Goal: Task Accomplishment & Management: Manage account settings

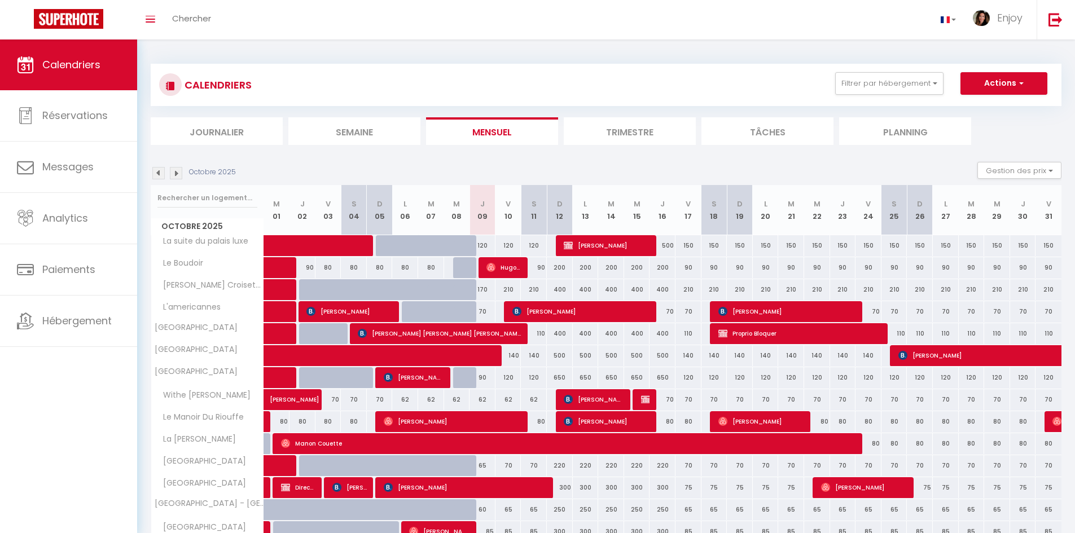
click at [329, 125] on li "Semaine" at bounding box center [354, 131] width 132 height 28
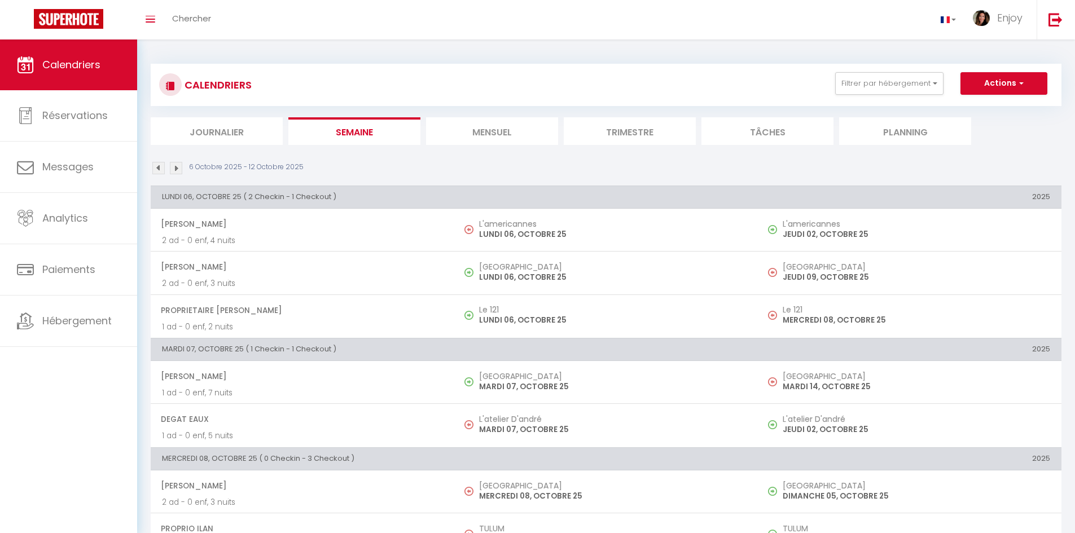
click at [462, 129] on li "Mensuel" at bounding box center [492, 131] width 132 height 28
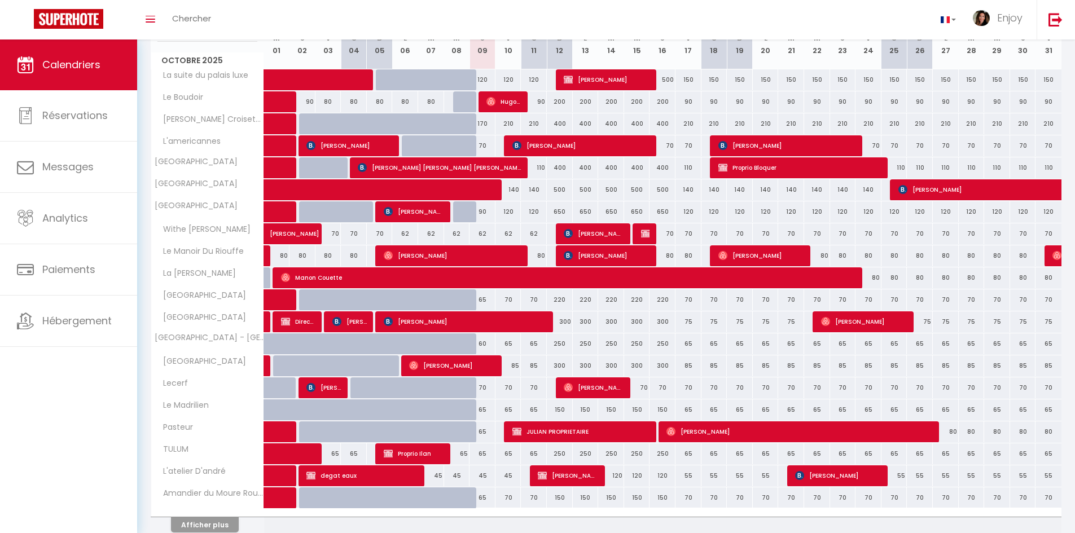
scroll to position [217, 0]
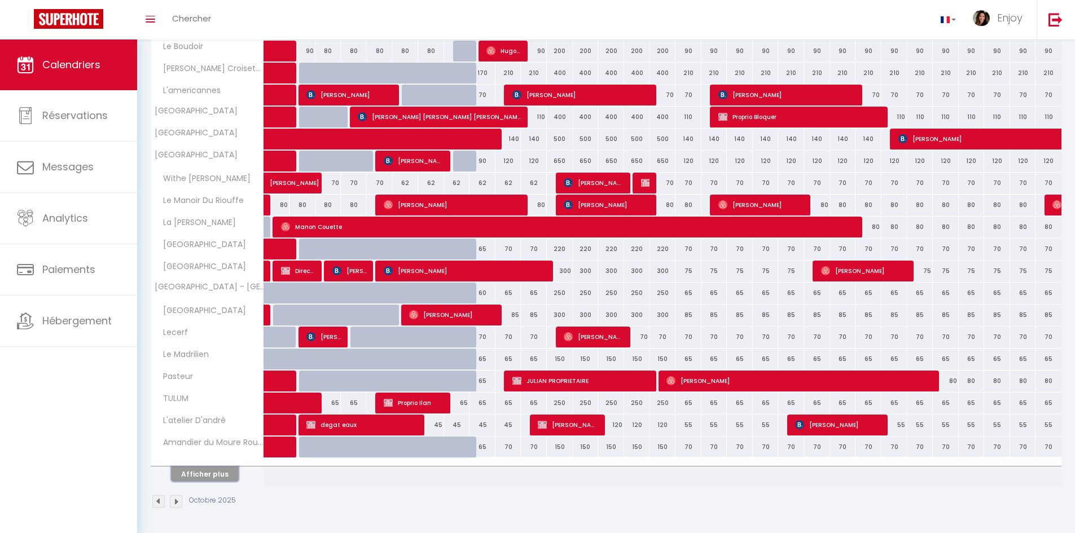
click at [223, 470] on button "Afficher plus" at bounding box center [205, 474] width 68 height 15
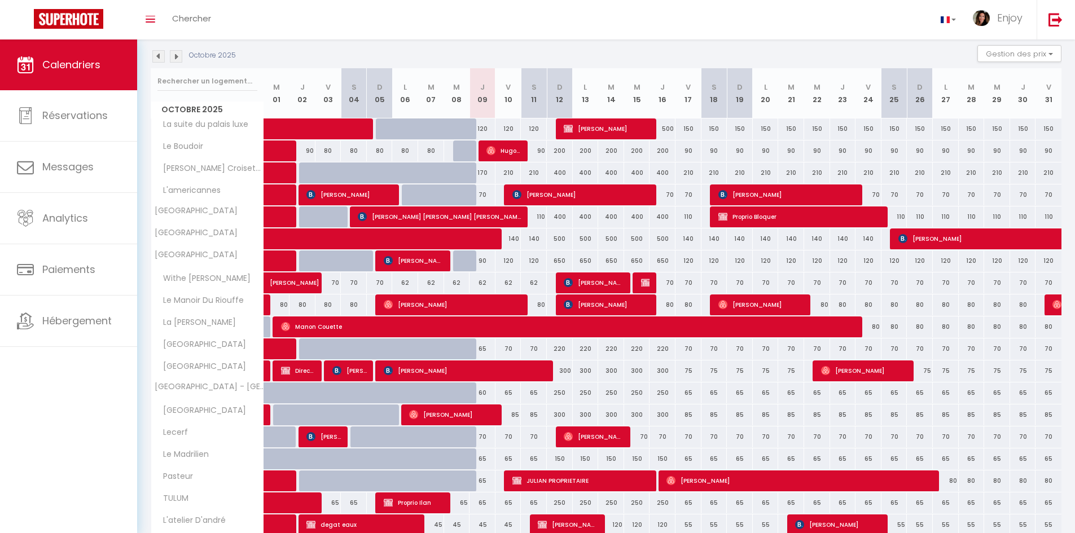
scroll to position [104, 0]
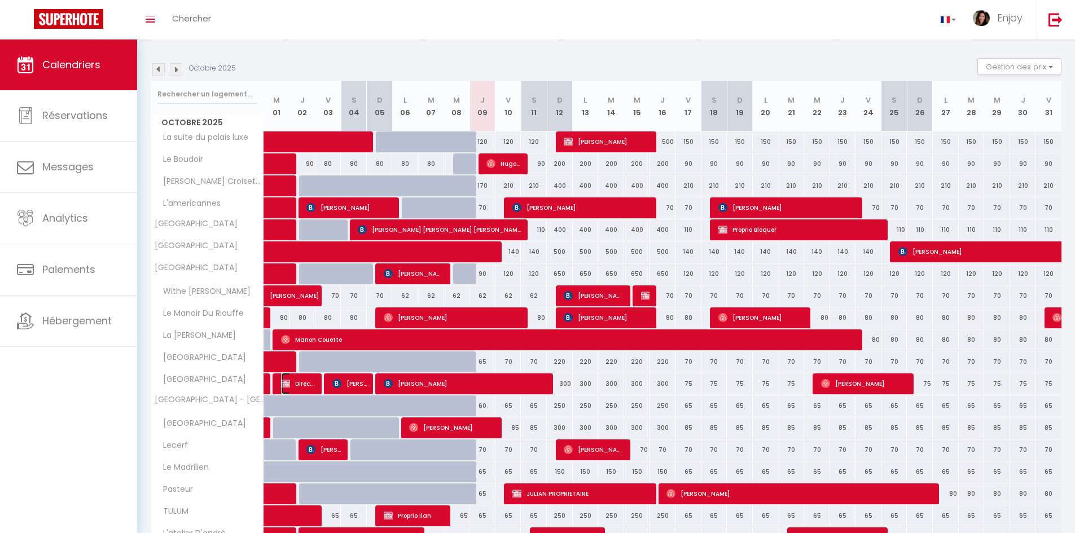
click at [306, 386] on span "Direct Patoun" at bounding box center [298, 383] width 34 height 21
select select "OK"
select select "KO"
select select "0"
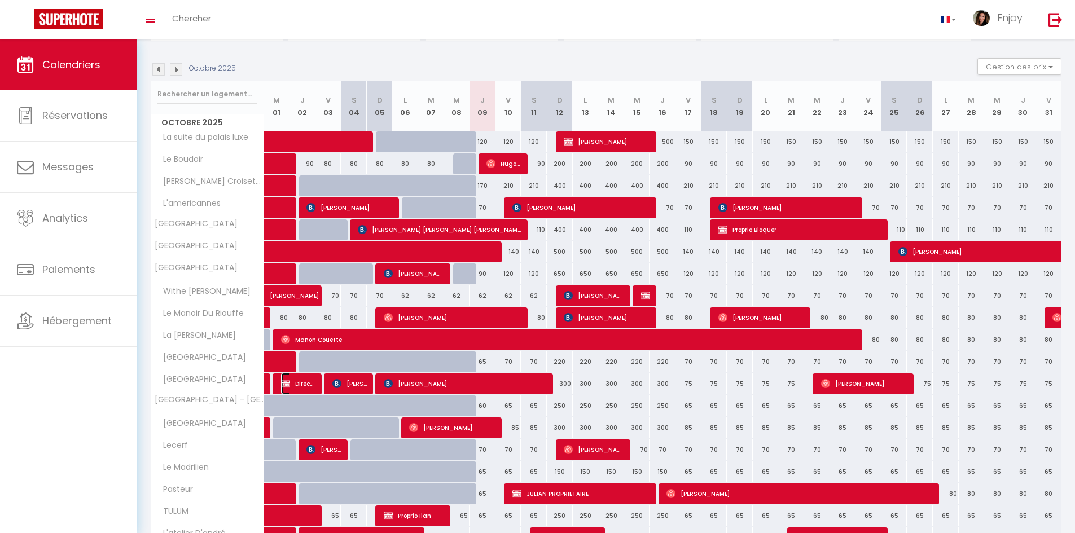
select select "1"
select select
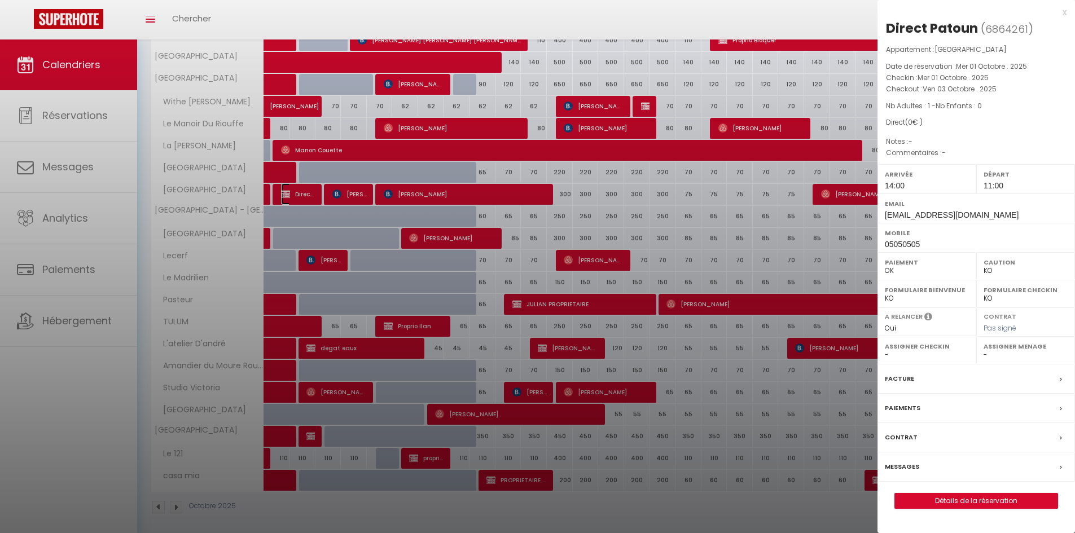
scroll to position [299, 0]
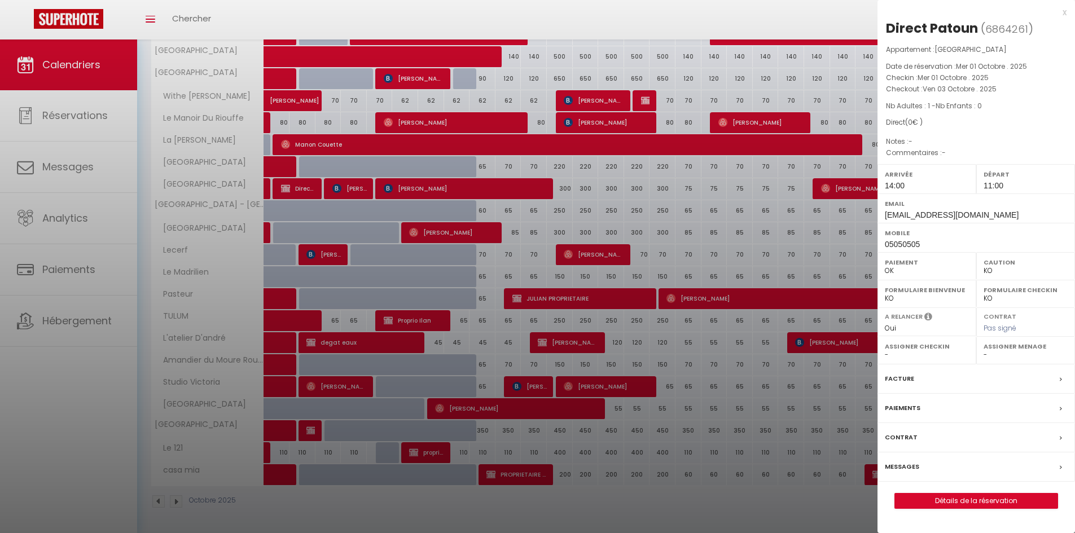
click at [329, 143] on div at bounding box center [537, 266] width 1075 height 533
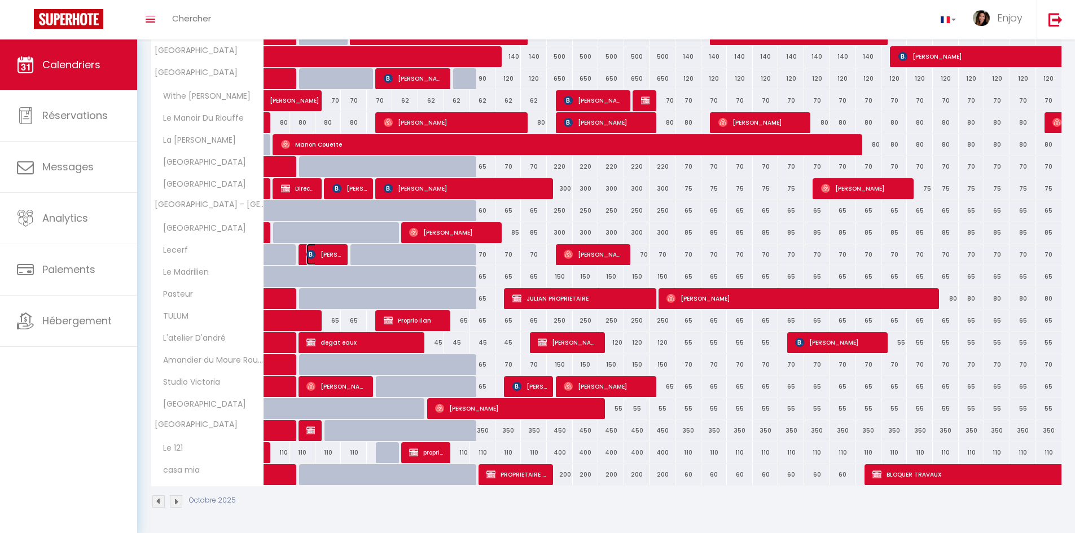
click at [331, 256] on span "[PERSON_NAME]" at bounding box center [324, 254] width 34 height 21
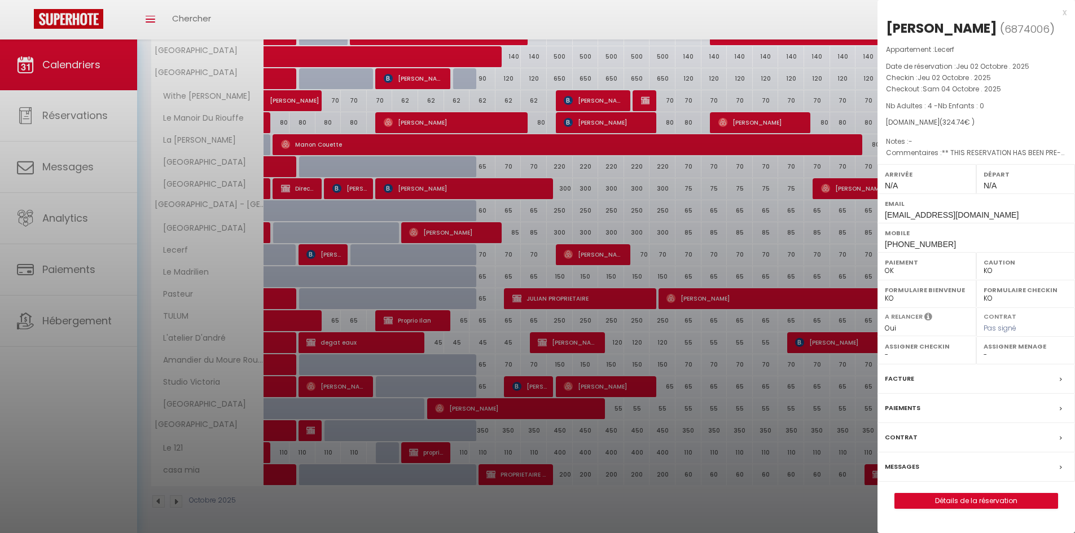
click at [359, 387] on div at bounding box center [537, 266] width 1075 height 533
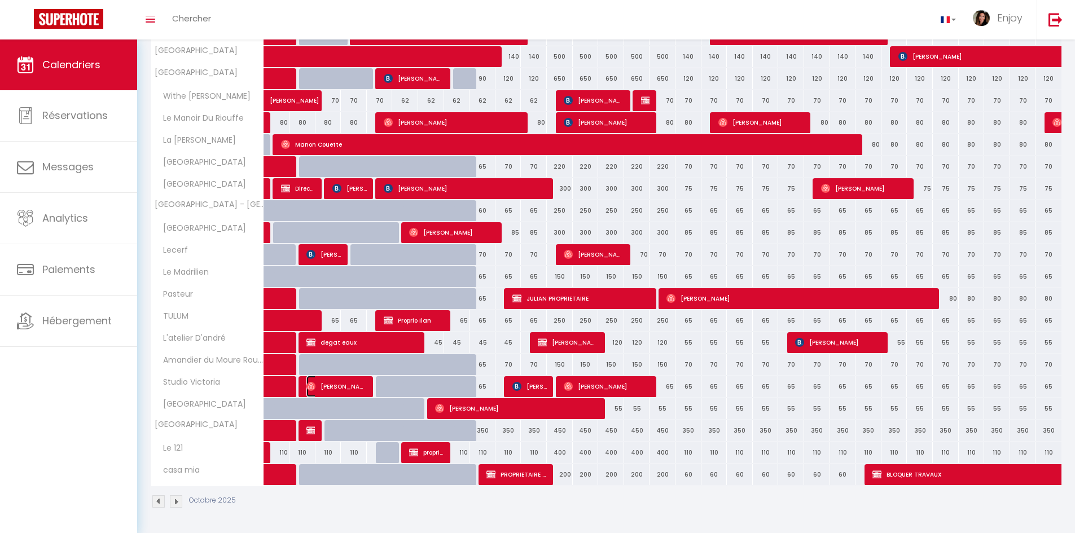
click at [359, 387] on span "[PERSON_NAME]" at bounding box center [337, 386] width 60 height 21
select select "OK"
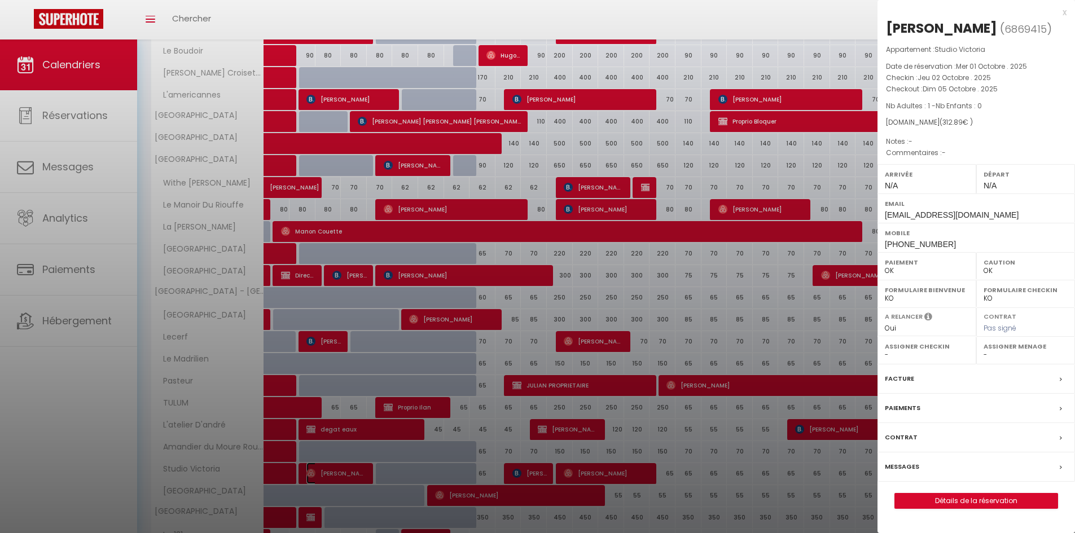
scroll to position [186, 0]
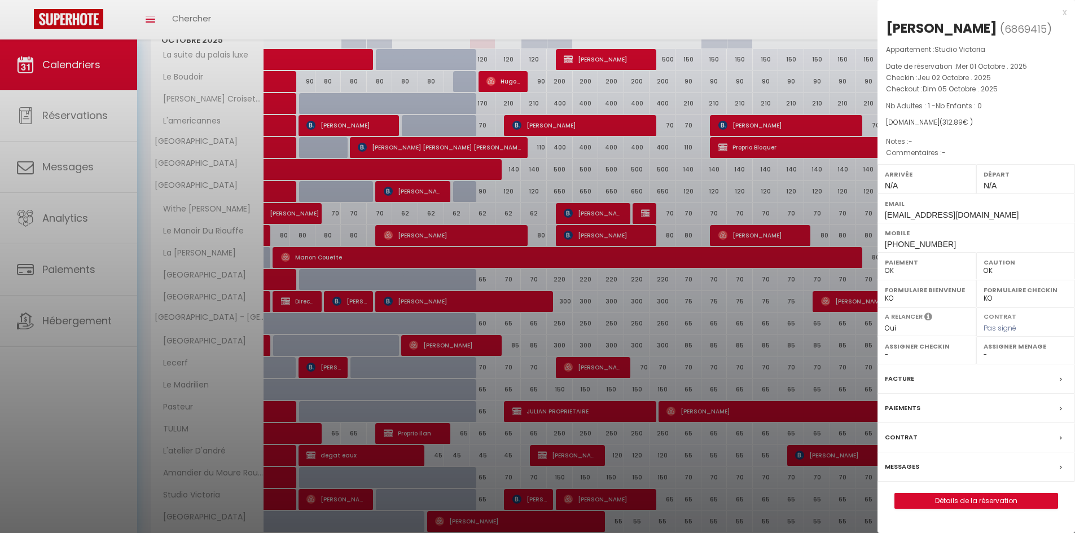
click at [362, 344] on div at bounding box center [537, 266] width 1075 height 533
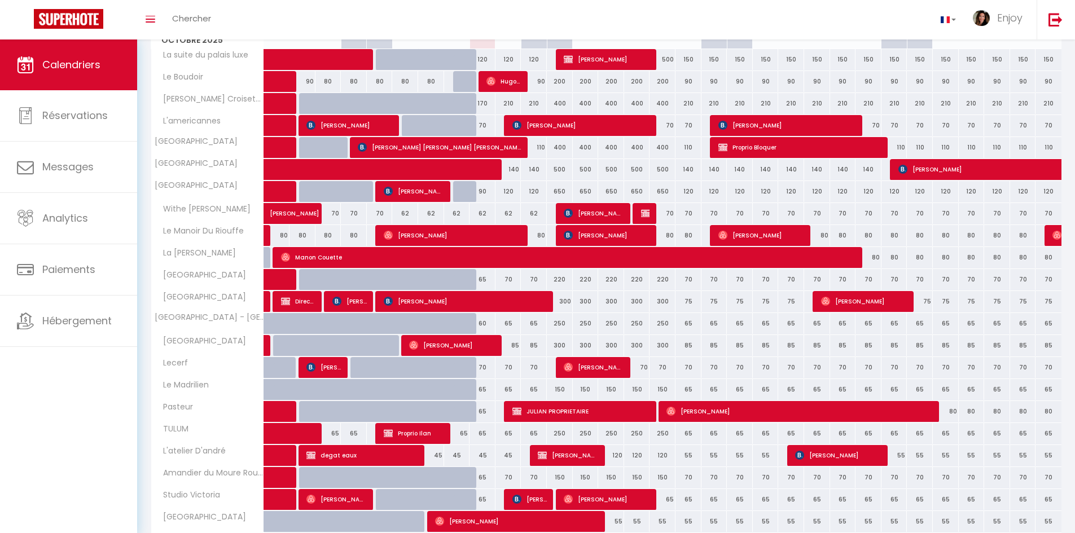
click at [362, 344] on div at bounding box center [364, 352] width 26 height 21
type input "85"
type input "[PERSON_NAME] 04 Octobre 2025"
type input "Dim 05 Octobre 2025"
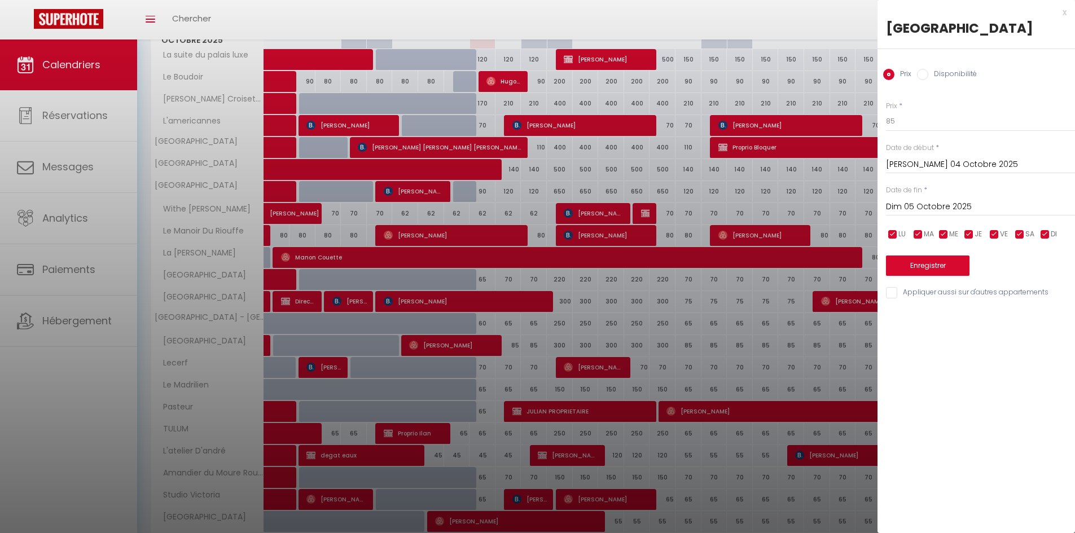
click at [1065, 11] on div "x" at bounding box center [972, 13] width 189 height 14
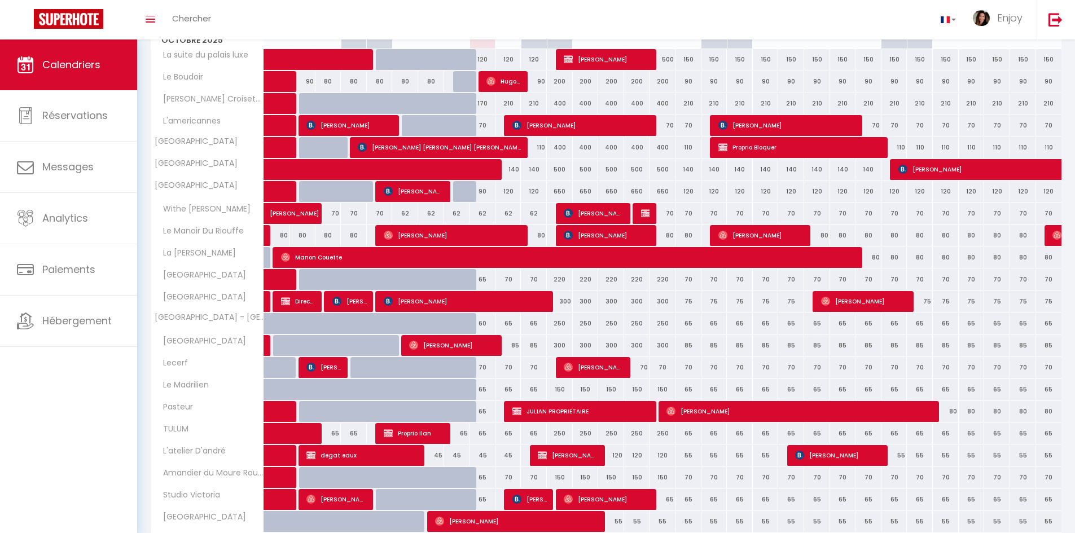
scroll to position [130, 0]
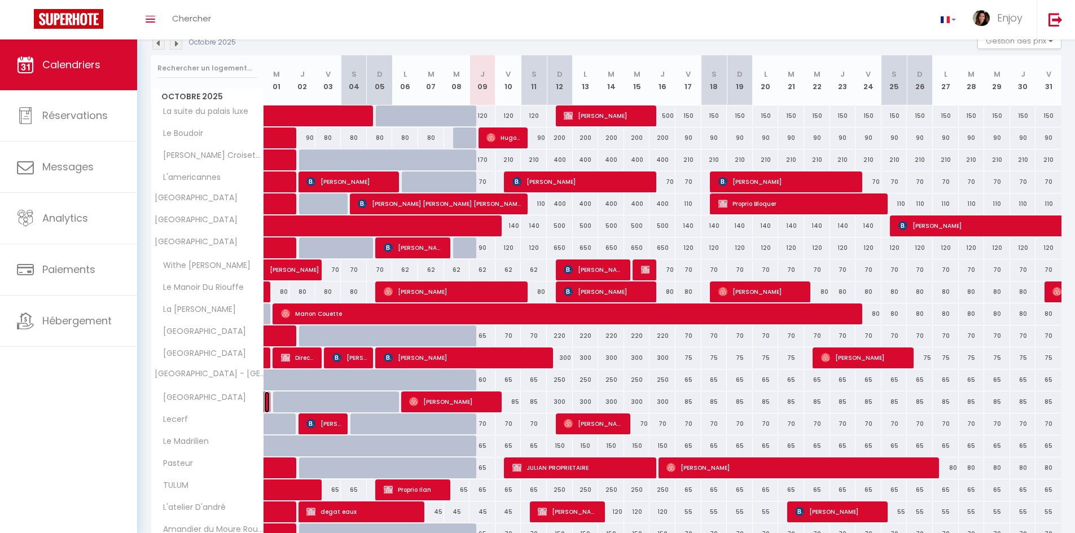
click at [267, 400] on link at bounding box center [267, 402] width 6 height 21
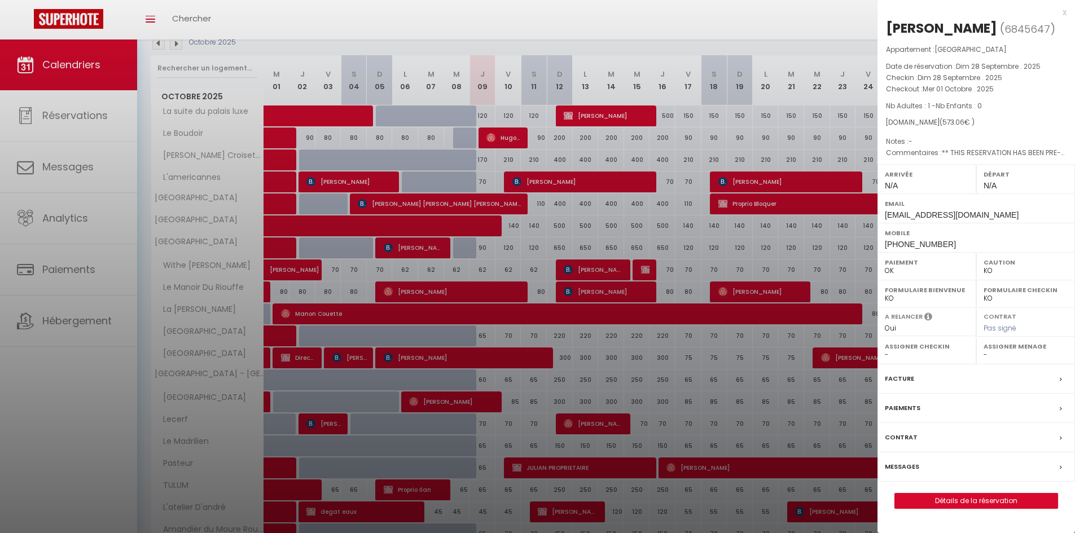
click at [342, 403] on div at bounding box center [537, 266] width 1075 height 533
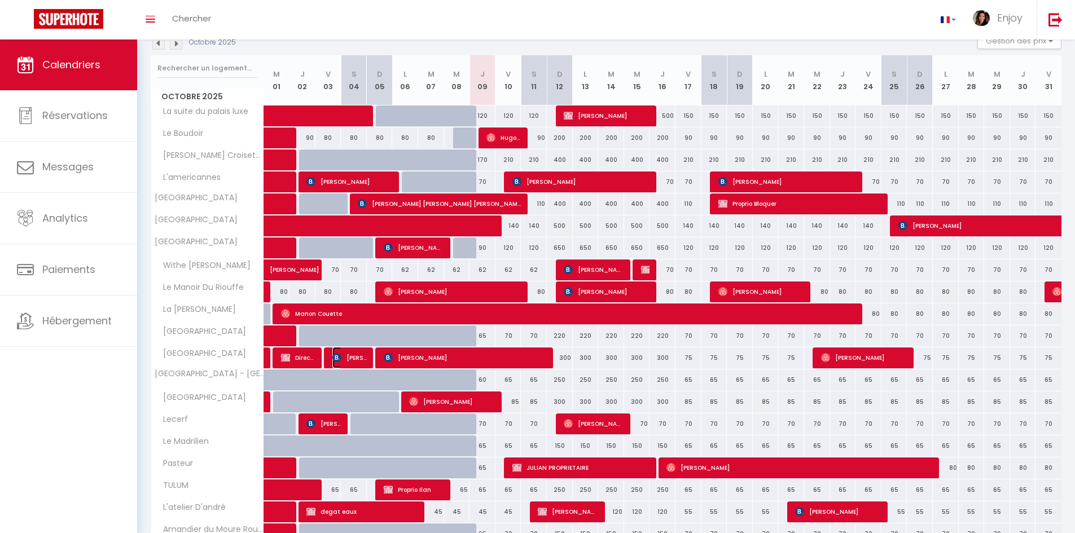
click at [355, 357] on span "[PERSON_NAME]" at bounding box center [349, 357] width 34 height 21
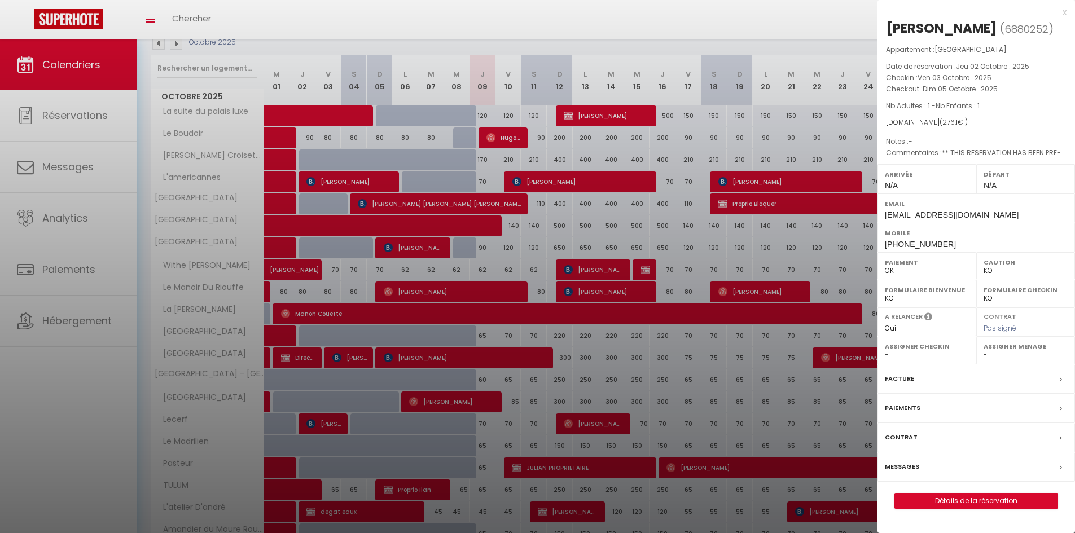
click at [459, 401] on div at bounding box center [537, 266] width 1075 height 533
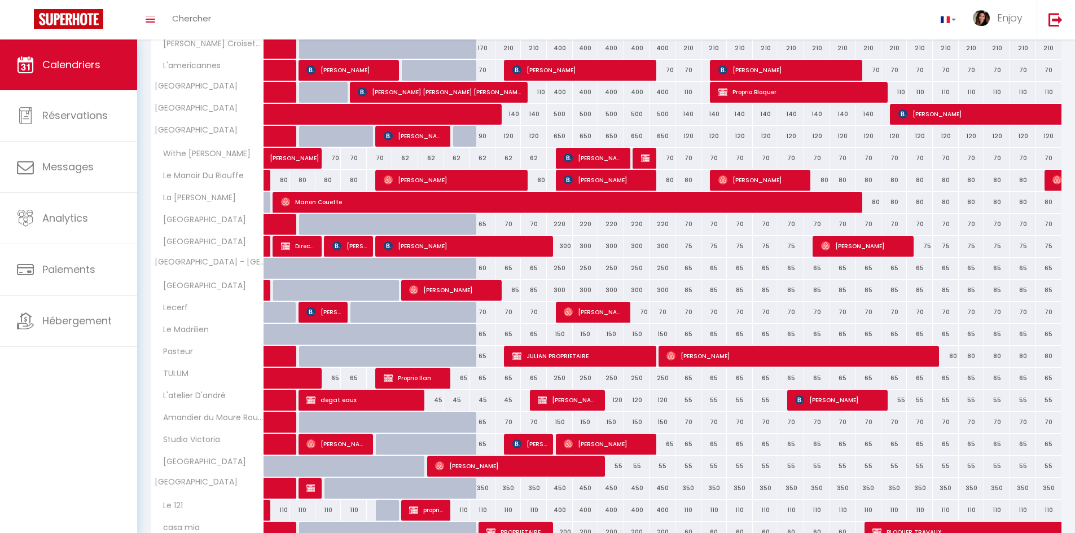
scroll to position [243, 0]
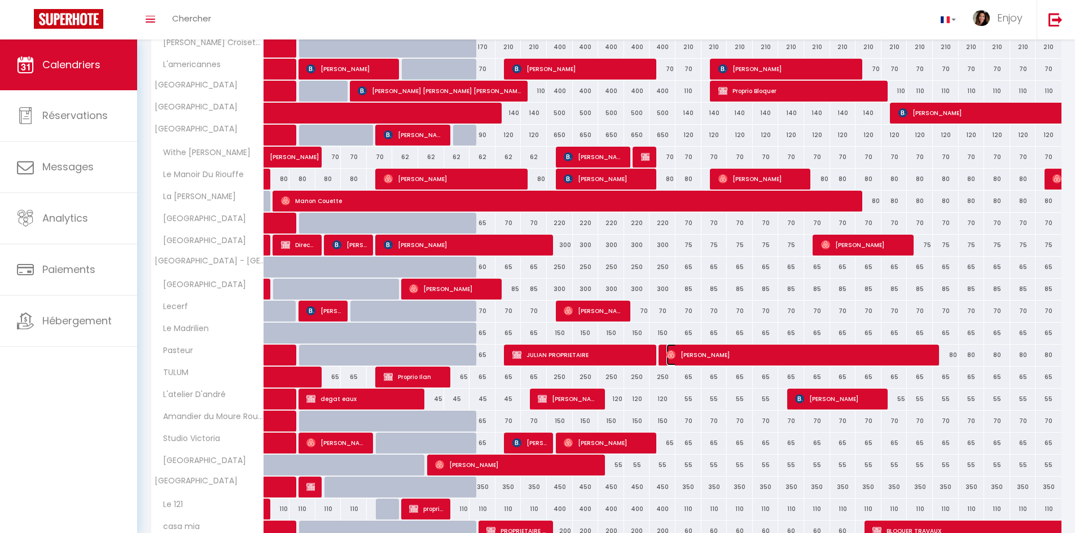
click at [727, 356] on span "[PERSON_NAME]" at bounding box center [801, 354] width 268 height 21
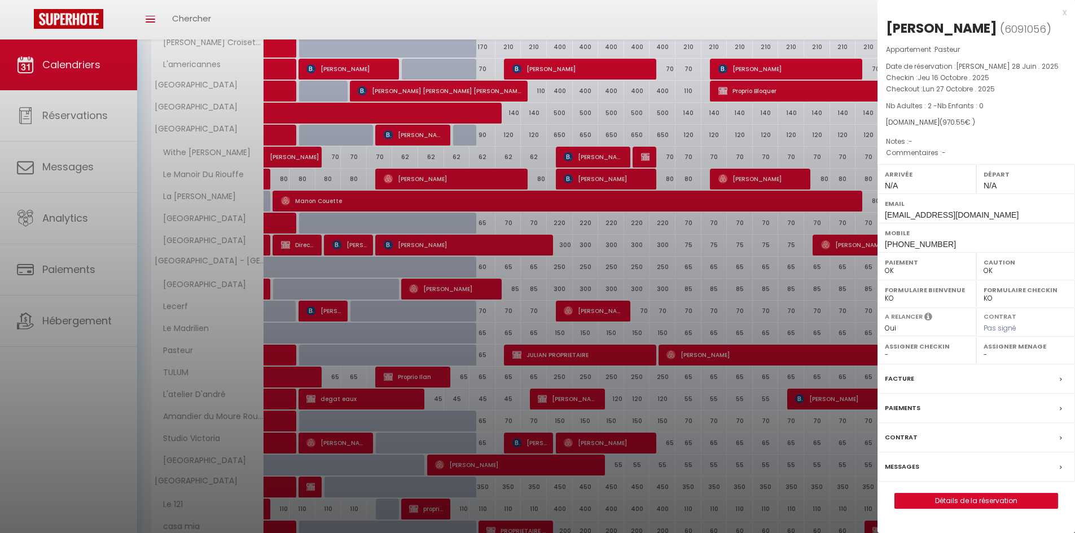
click at [742, 178] on div at bounding box center [537, 266] width 1075 height 533
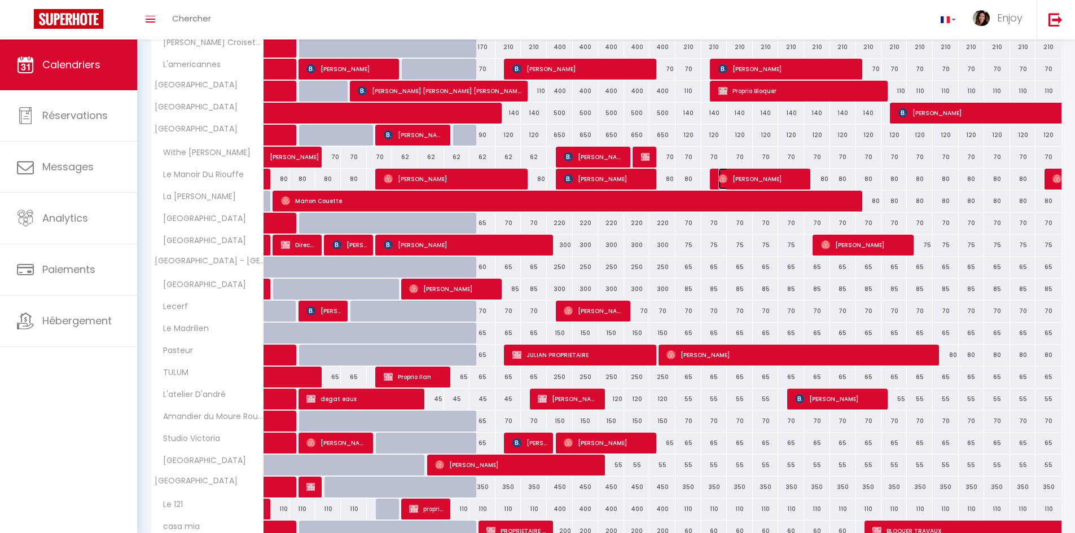
click at [742, 178] on span "[PERSON_NAME]" at bounding box center [762, 178] width 86 height 21
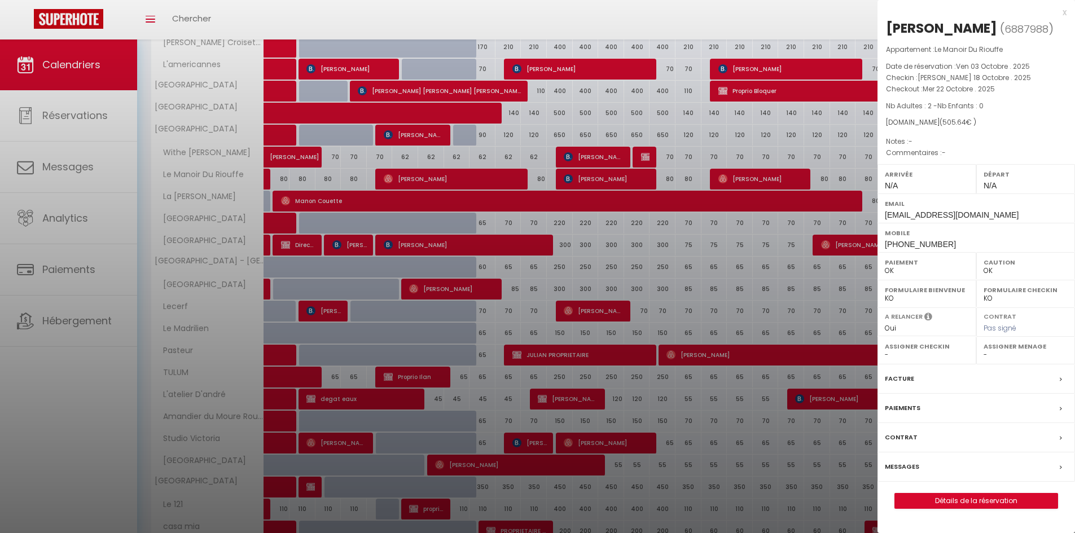
click at [756, 65] on div at bounding box center [537, 266] width 1075 height 533
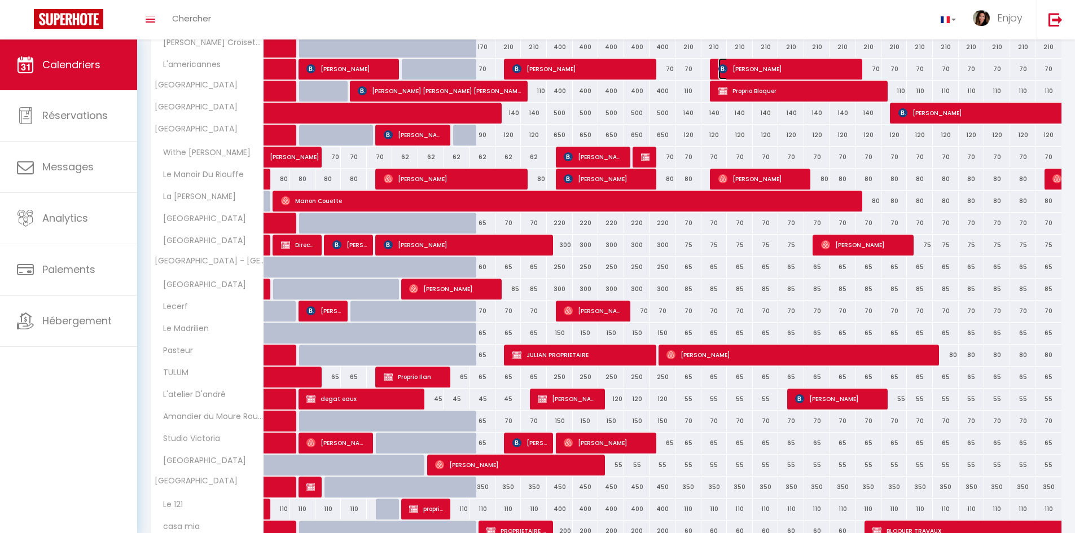
click at [756, 65] on span "[PERSON_NAME]" at bounding box center [788, 68] width 138 height 21
select select "KO"
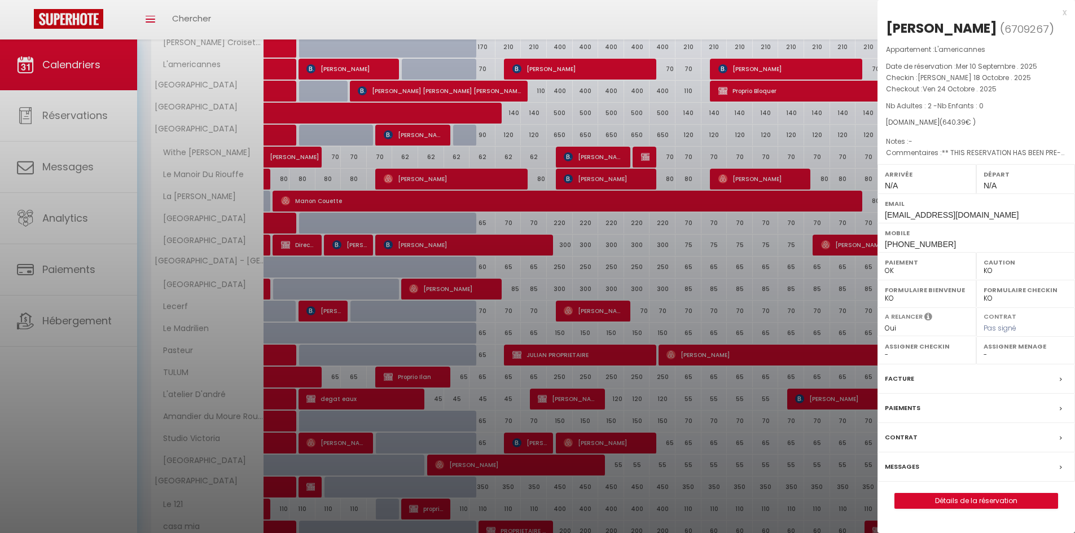
click at [764, 89] on div at bounding box center [537, 266] width 1075 height 533
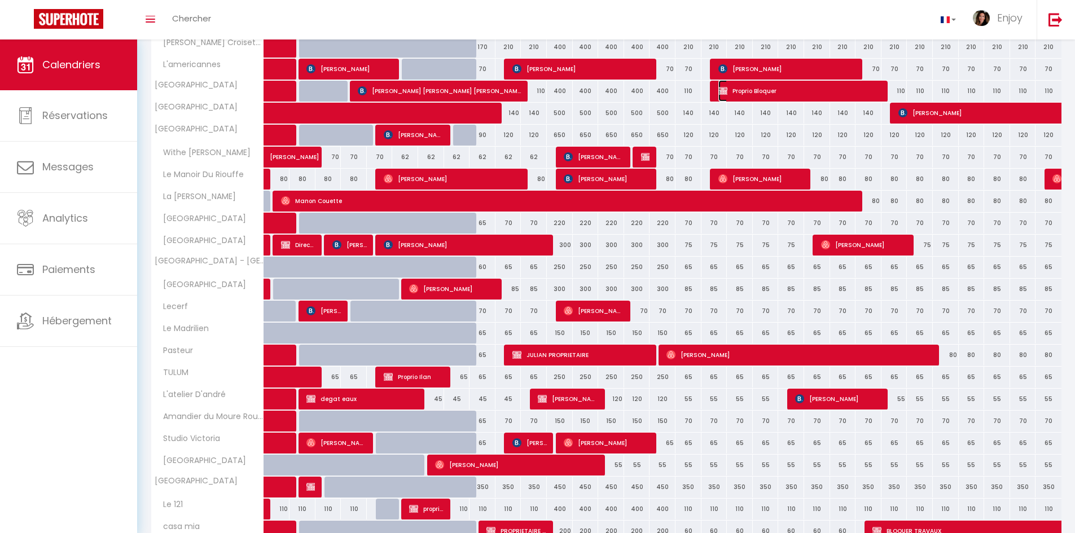
click at [764, 89] on span "Proprio Bloquer" at bounding box center [801, 90] width 164 height 21
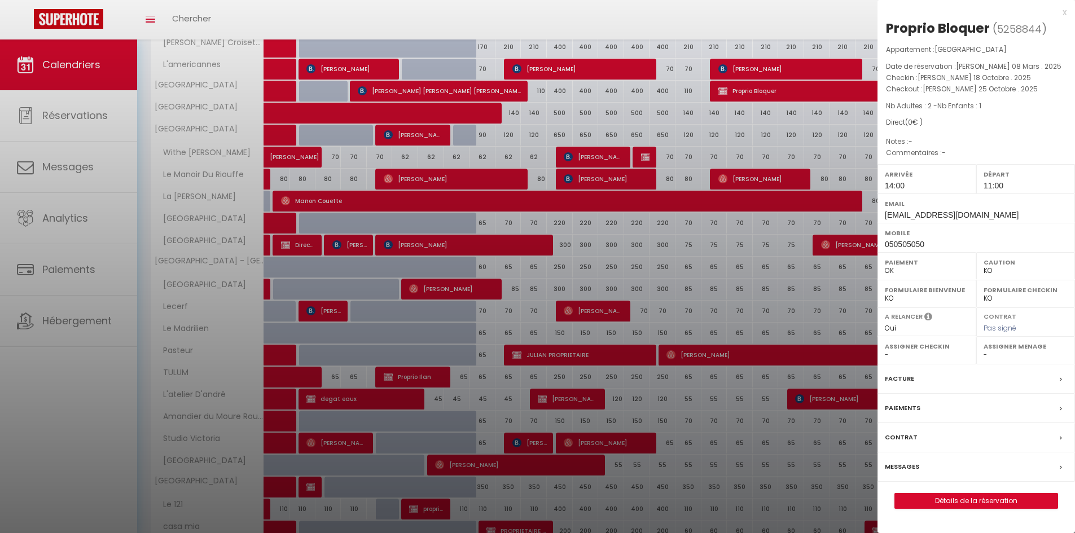
click at [1063, 14] on div "x" at bounding box center [972, 13] width 189 height 14
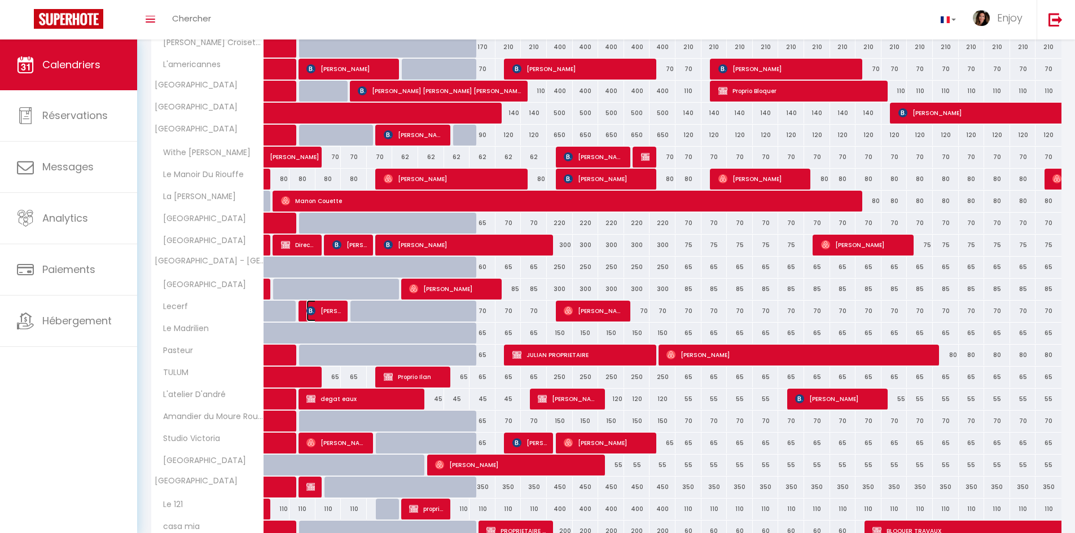
click at [334, 312] on span "[PERSON_NAME]" at bounding box center [324, 310] width 34 height 21
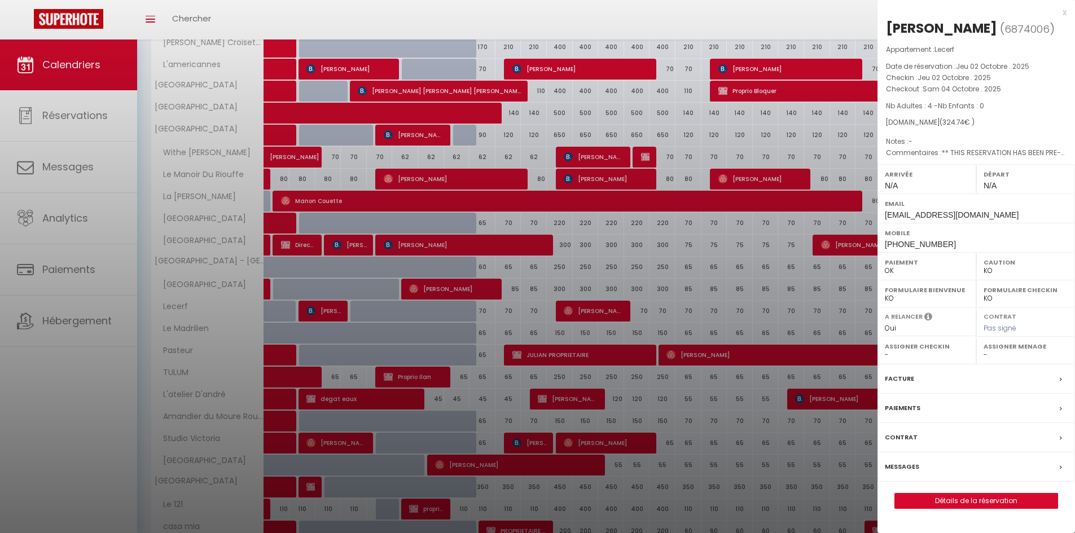
click at [321, 309] on div at bounding box center [537, 266] width 1075 height 533
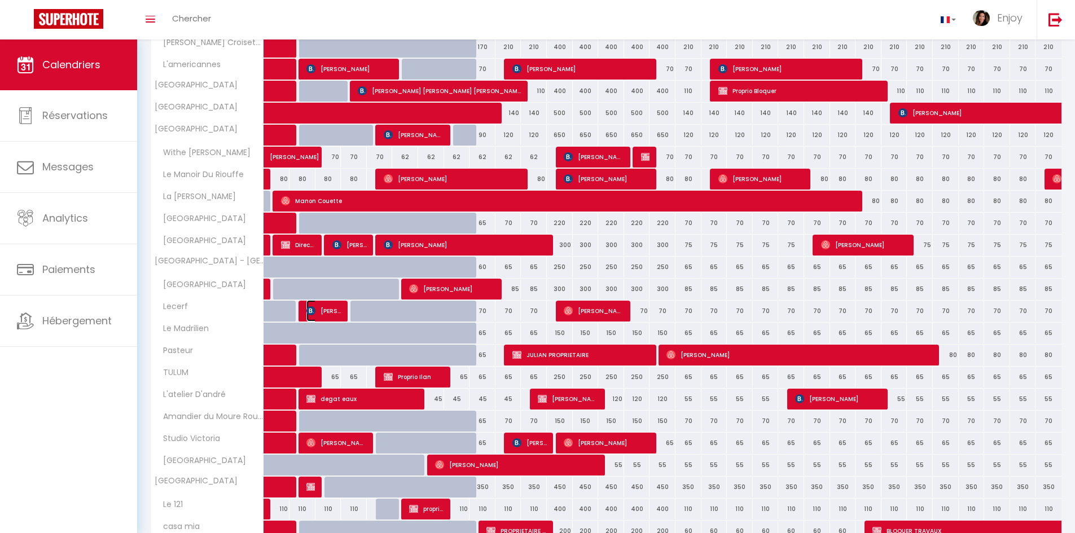
click at [321, 309] on span "[PERSON_NAME]" at bounding box center [324, 310] width 34 height 21
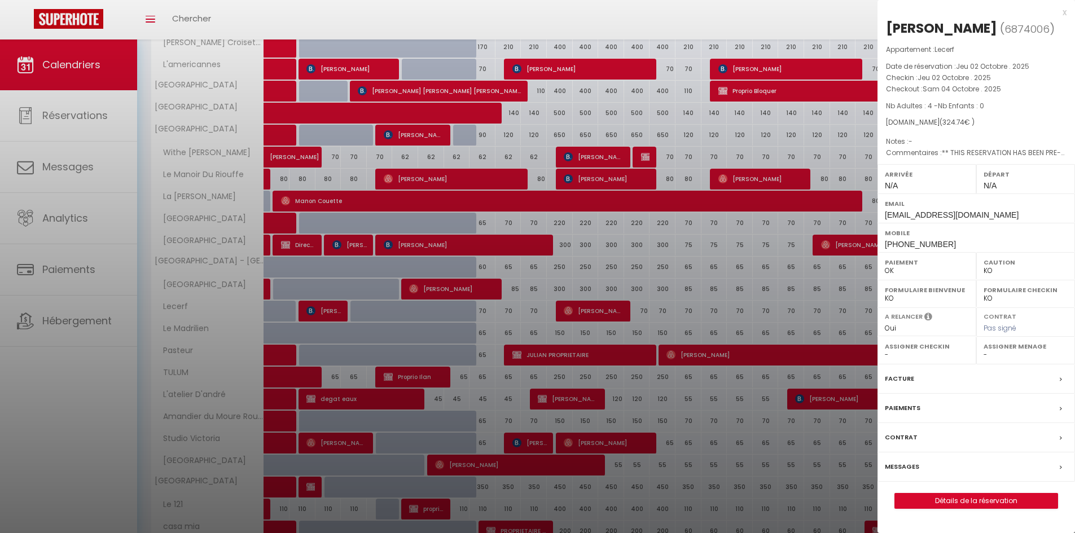
drag, startPoint x: 1017, startPoint y: 88, endPoint x: 882, endPoint y: 23, distance: 150.5
click at [882, 23] on div "[PERSON_NAME] ( 6874006 ) Appartement : Lecerf Date de réservation : Jeu 02 Oct…" at bounding box center [977, 264] width 198 height 490
click at [1027, 102] on p "Nb Adultes : 4 - Nb Enfants : 0" at bounding box center [976, 105] width 181 height 11
drag, startPoint x: 989, startPoint y: 121, endPoint x: 891, endPoint y: 6, distance: 150.6
click at [891, 6] on div "x [PERSON_NAME] ( 6874006 ) Appartement : Lecerf Date de réservation : Jeu 02 O…" at bounding box center [977, 263] width 198 height 526
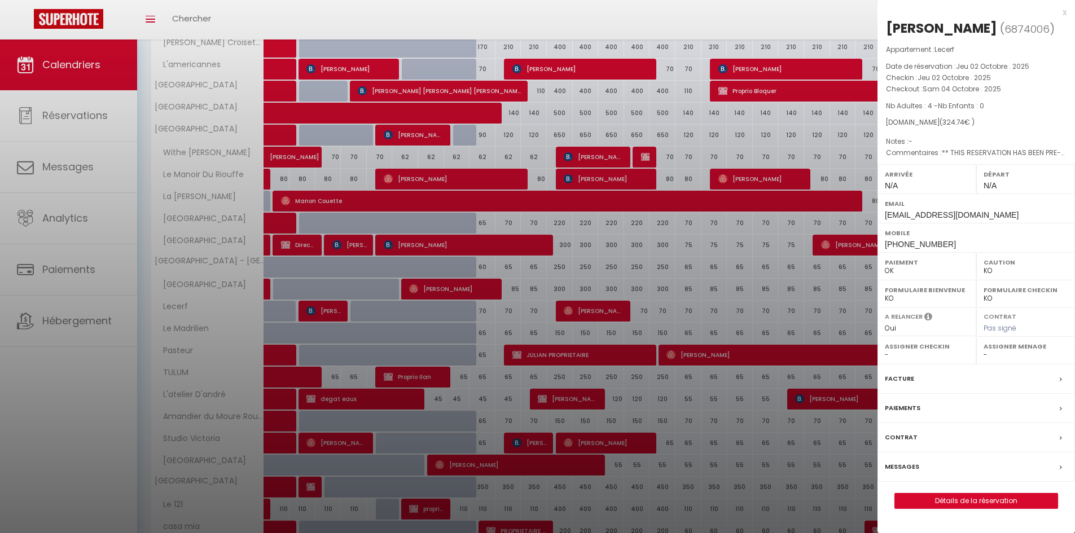
click at [1016, 107] on p "Nb Adultes : 4 - Nb Enfants : 0" at bounding box center [976, 105] width 181 height 11
click at [1062, 13] on div "x" at bounding box center [972, 13] width 189 height 14
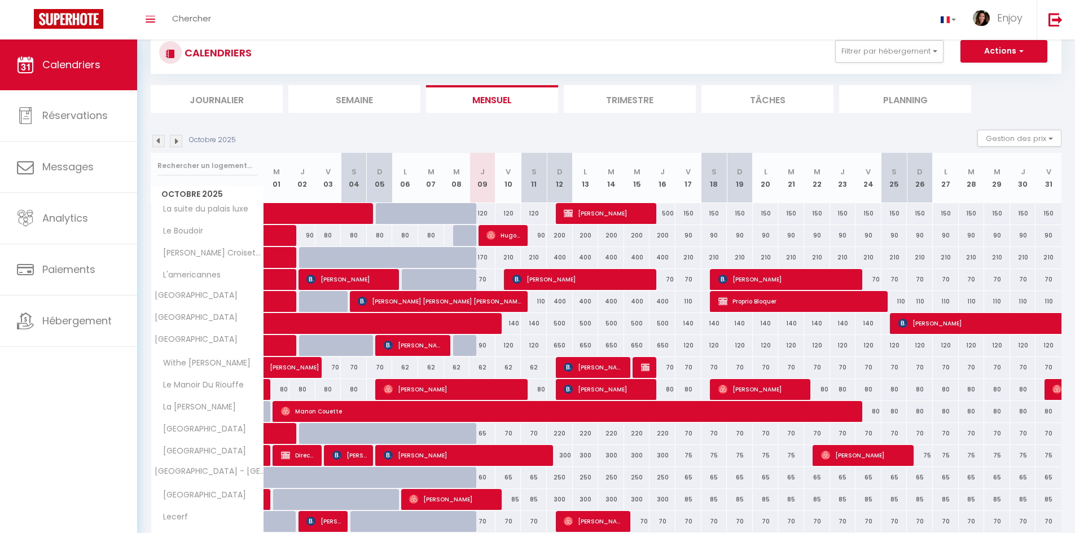
scroll to position [0, 0]
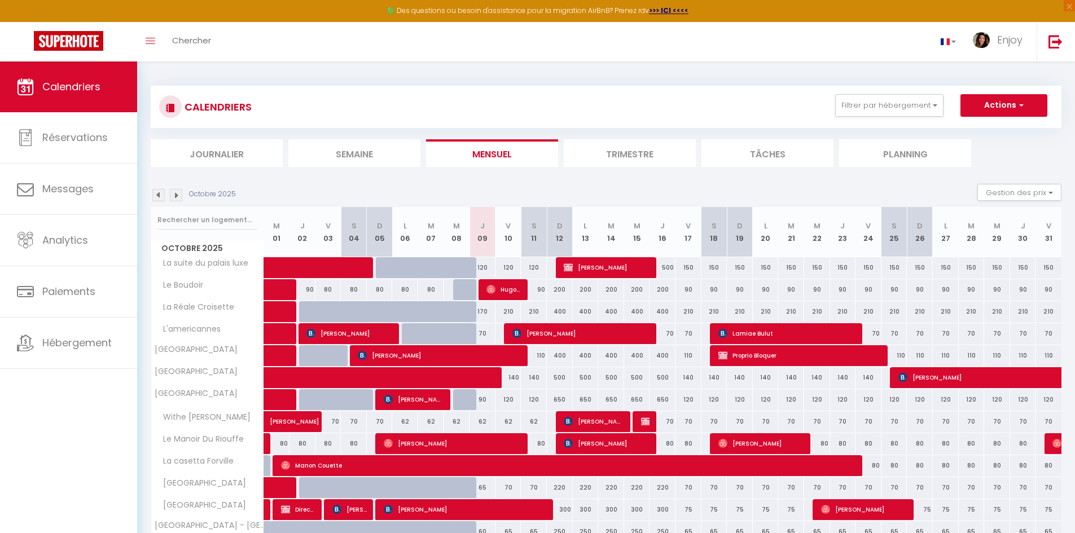
click at [365, 158] on li "Semaine" at bounding box center [354, 153] width 132 height 28
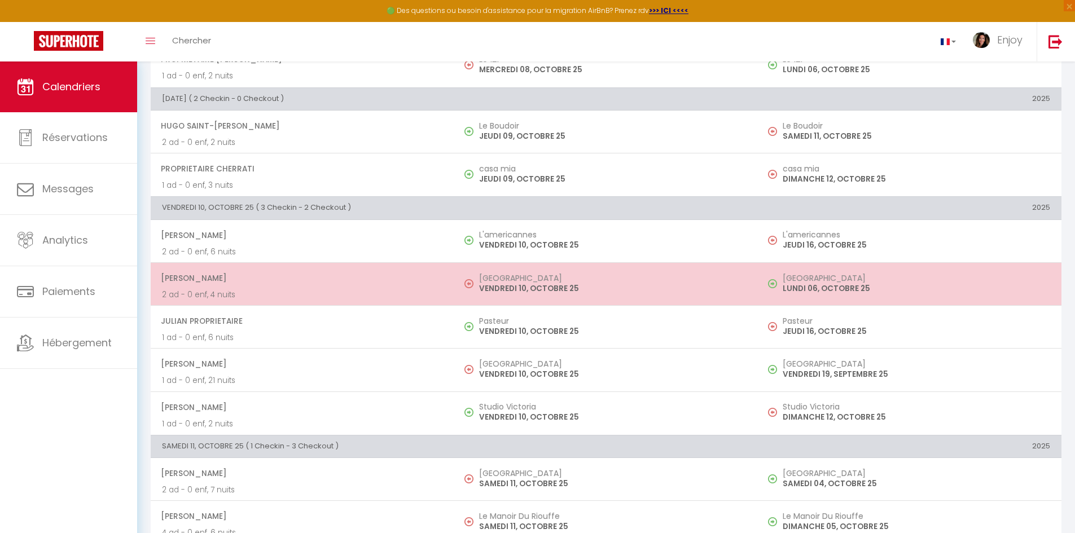
scroll to position [564, 0]
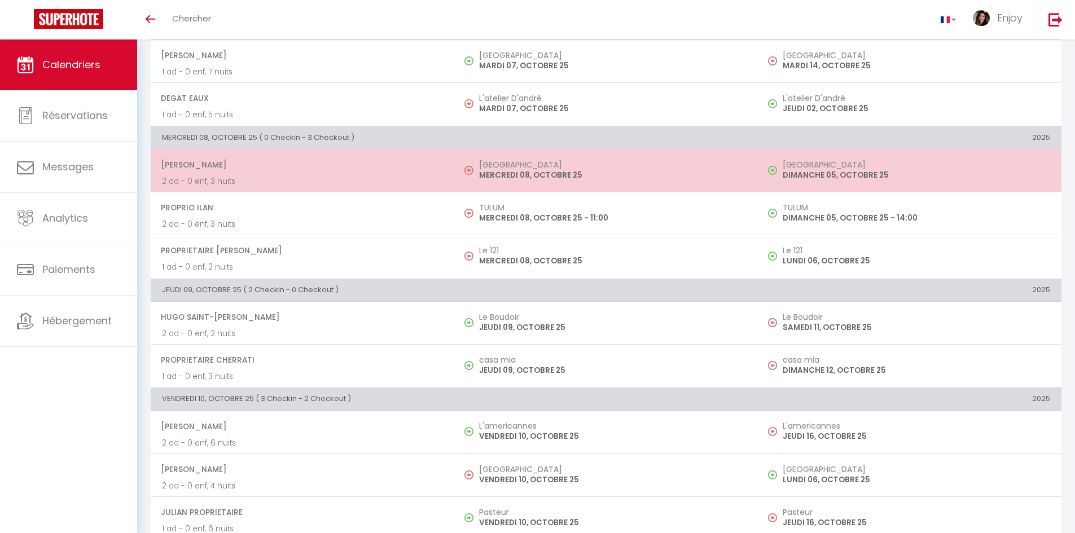
scroll to position [322, 0]
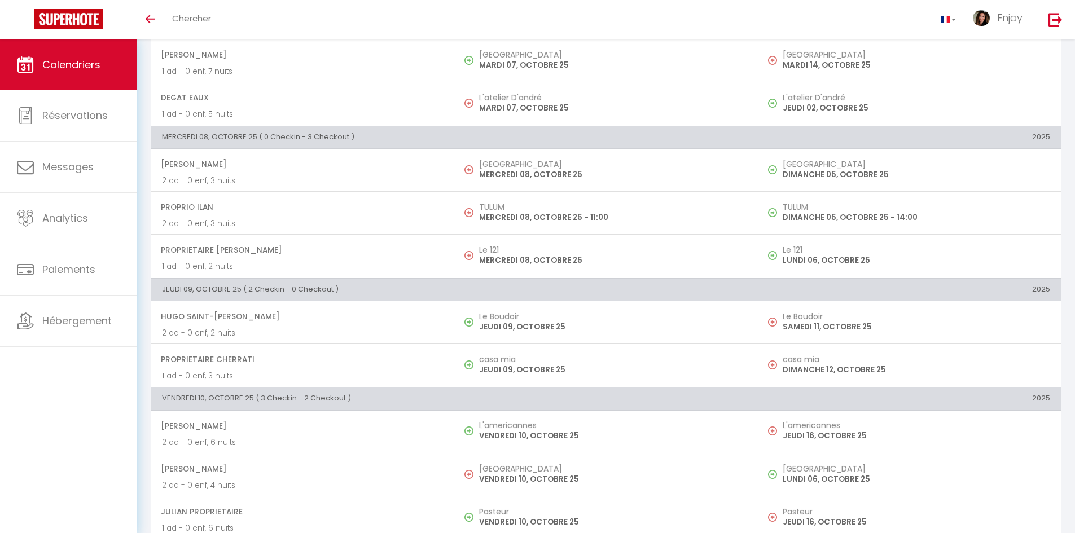
click at [285, 317] on span "Hugo Saint-[PERSON_NAME]" at bounding box center [302, 316] width 282 height 21
select select "OK"
select select "0"
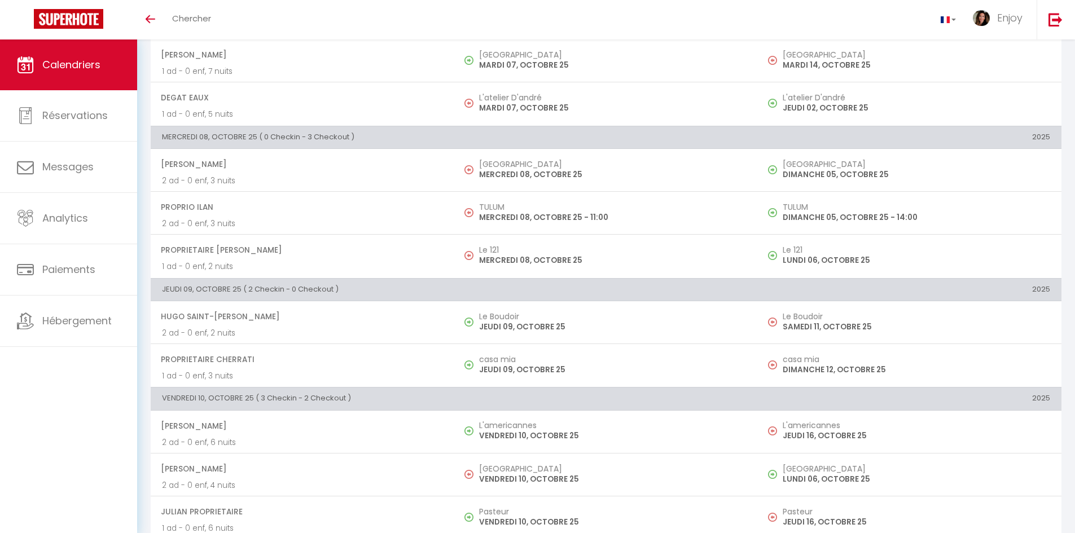
select select "1"
select select
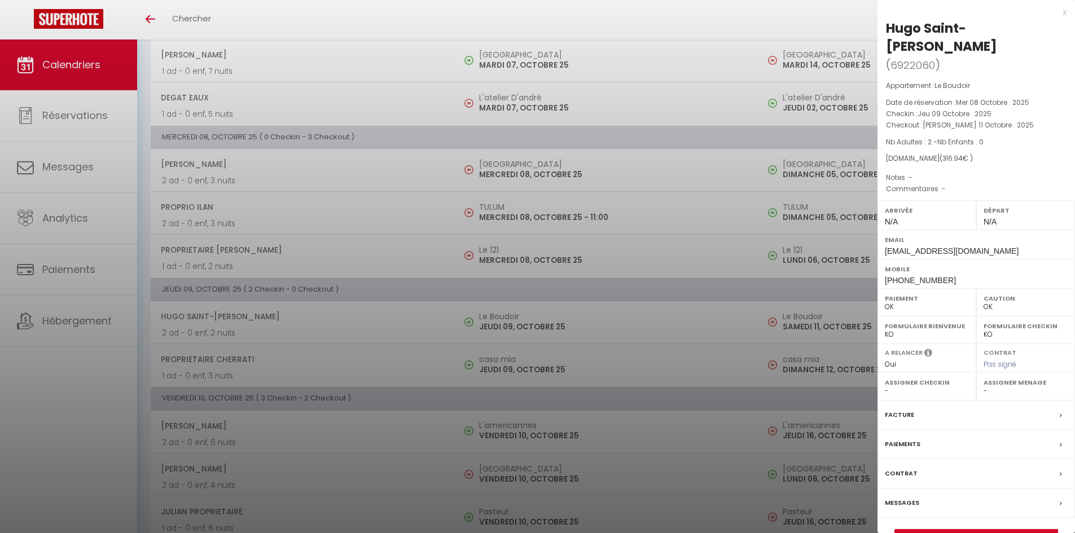
click at [1065, 11] on div "x" at bounding box center [972, 13] width 189 height 14
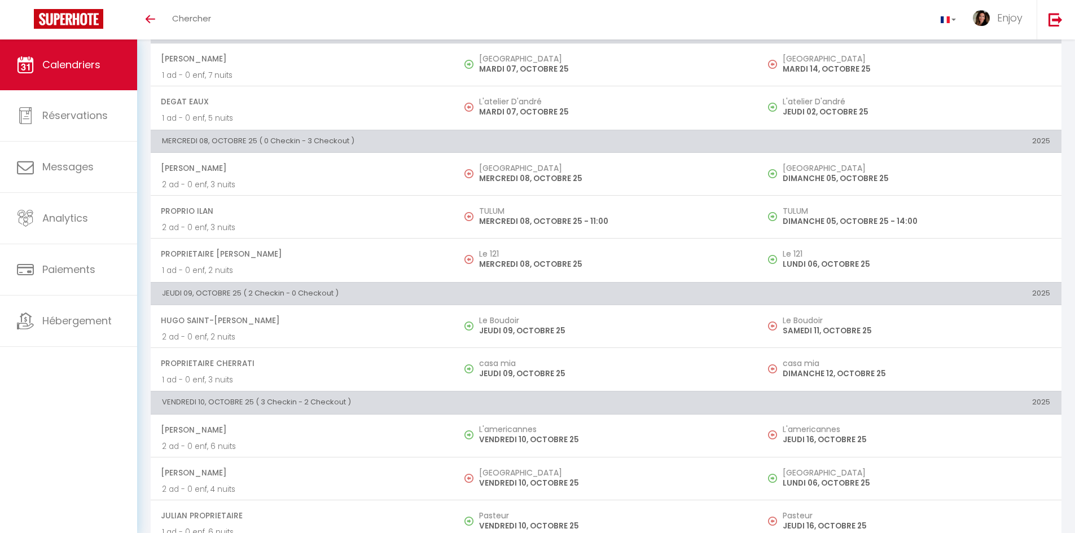
scroll to position [0, 0]
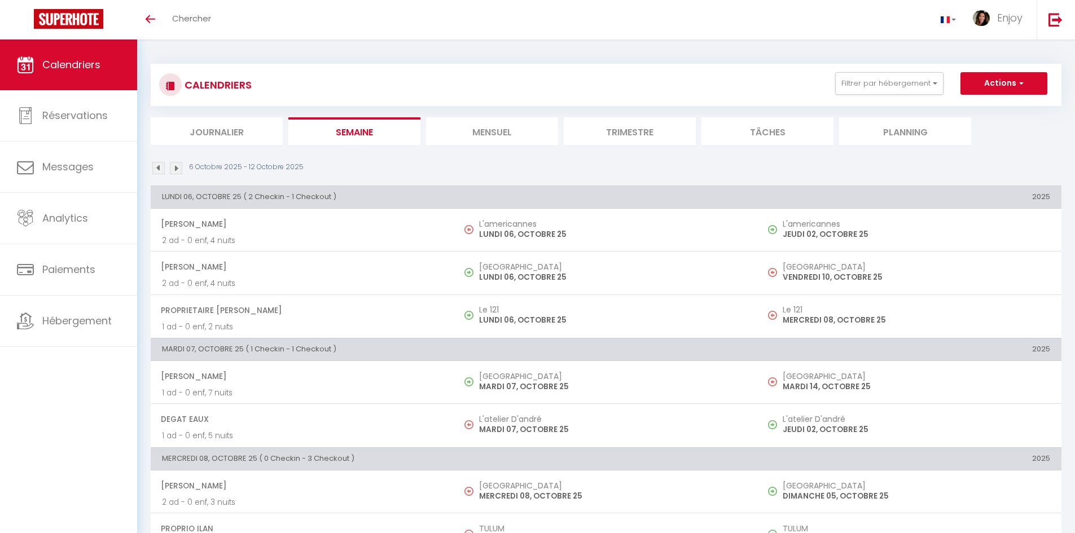
click at [495, 132] on li "Mensuel" at bounding box center [492, 131] width 132 height 28
